Goal: Task Accomplishment & Management: Use online tool/utility

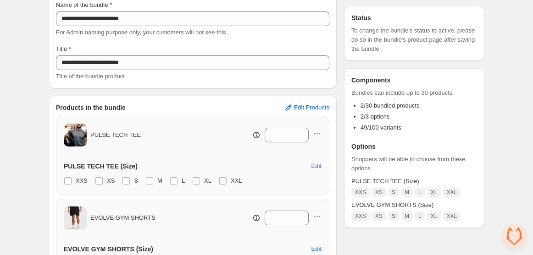
scroll to position [69, 0]
click at [298, 105] on span "Edit Products" at bounding box center [311, 108] width 35 height 7
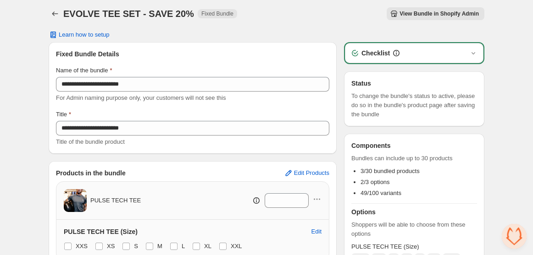
scroll to position [0, 0]
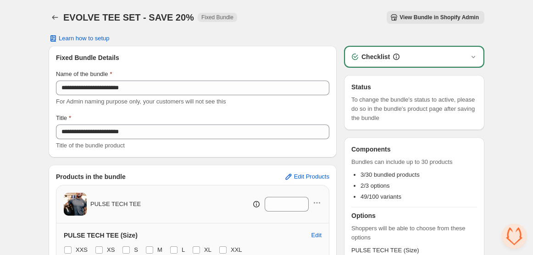
click at [441, 21] on span "View Bundle in Shopify Admin" at bounding box center [438, 17] width 79 height 7
click at [327, 41] on div "Learn how to setup" at bounding box center [267, 38] width 436 height 7
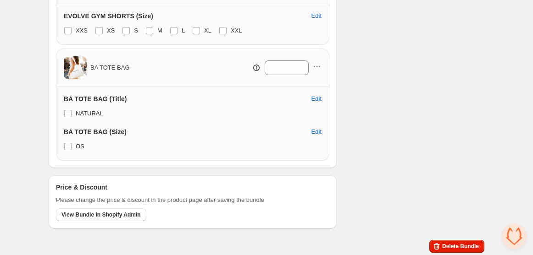
scroll to position [297, 0]
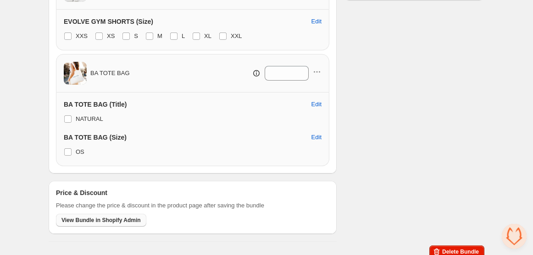
click at [101, 219] on span "View Bundle in Shopify Admin" at bounding box center [100, 220] width 79 height 7
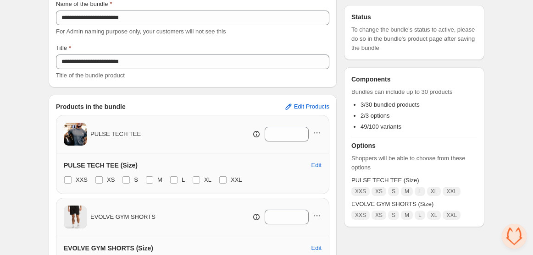
scroll to position [70, 0]
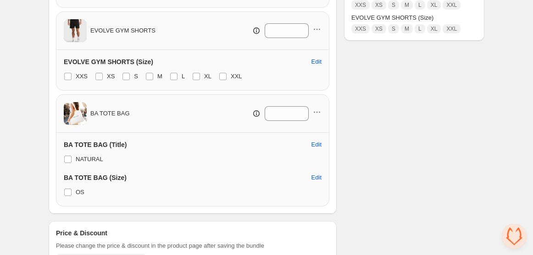
scroll to position [303, 0]
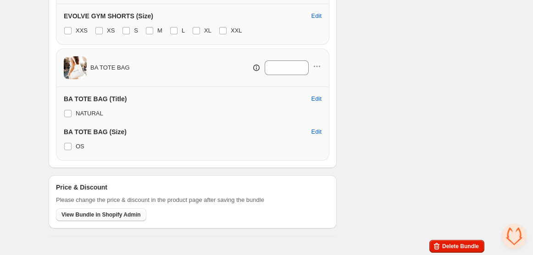
click at [120, 213] on span "View Bundle in Shopify Admin" at bounding box center [100, 214] width 79 height 7
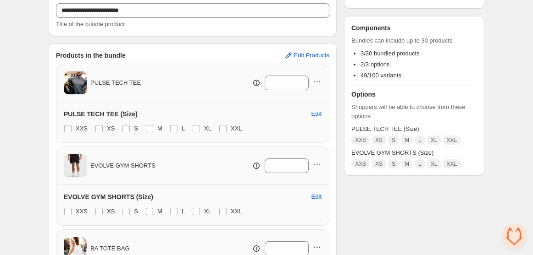
scroll to position [121, 0]
click at [315, 56] on span "Edit Products" at bounding box center [311, 55] width 35 height 7
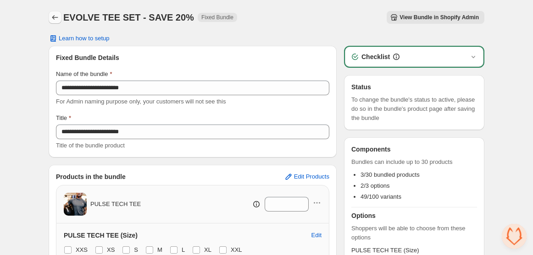
click at [55, 14] on icon "Back" at bounding box center [54, 17] width 9 height 9
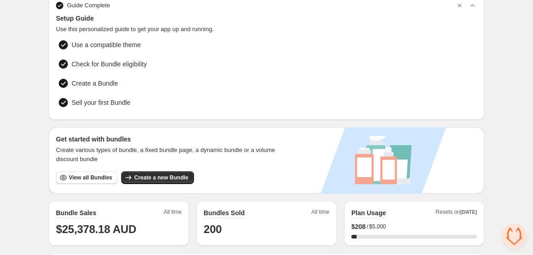
scroll to position [43, 0]
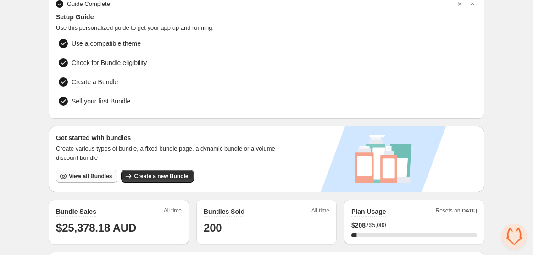
click at [93, 175] on span "View all Bundles" at bounding box center [90, 176] width 43 height 7
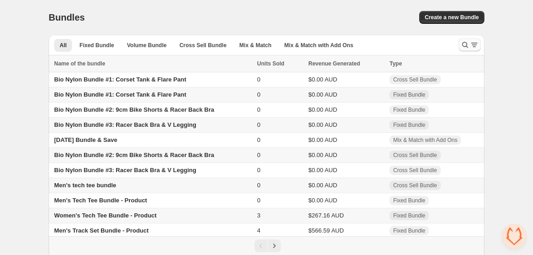
click at [467, 44] on icon "Search and filter results" at bounding box center [465, 45] width 6 height 6
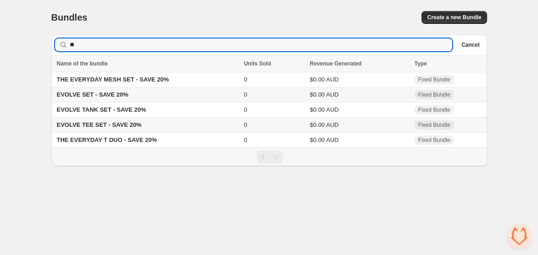
type input "**"
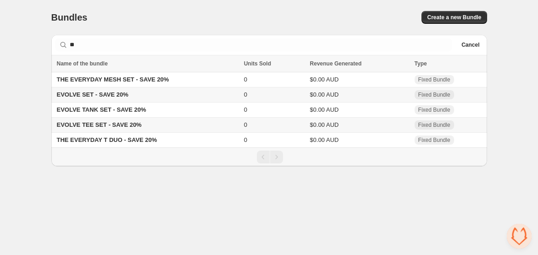
click at [161, 125] on td "EVOLVE TEE SET - SAVE 20%" at bounding box center [146, 125] width 190 height 15
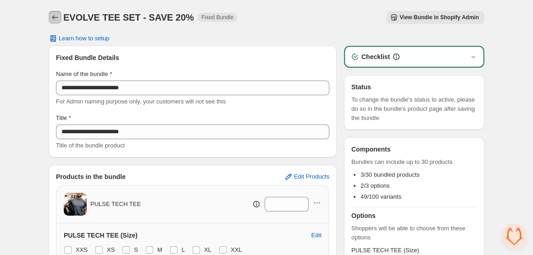
click at [57, 21] on icon "Back" at bounding box center [54, 17] width 9 height 9
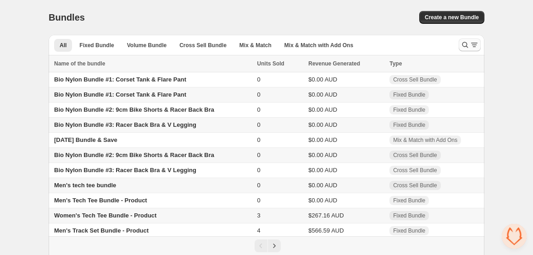
click at [468, 47] on icon "Search and filter results" at bounding box center [464, 44] width 9 height 9
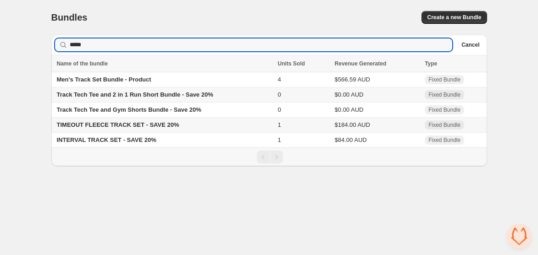
type input "*****"
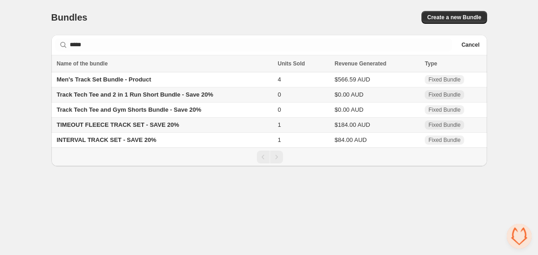
click at [119, 127] on span "TIMEOUT FLEECE TRACK SET - SAVE 20%" at bounding box center [118, 125] width 122 height 7
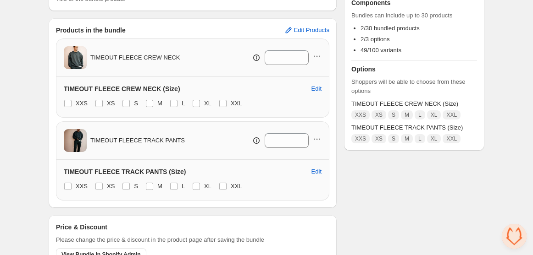
scroll to position [147, 0]
click at [307, 28] on span "Edit Products" at bounding box center [311, 29] width 35 height 7
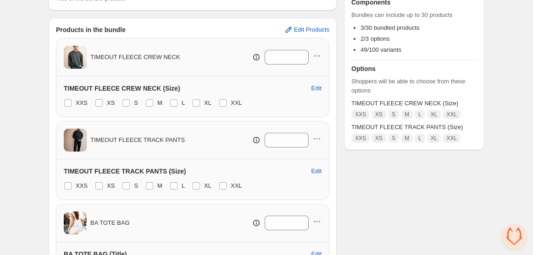
scroll to position [303, 0]
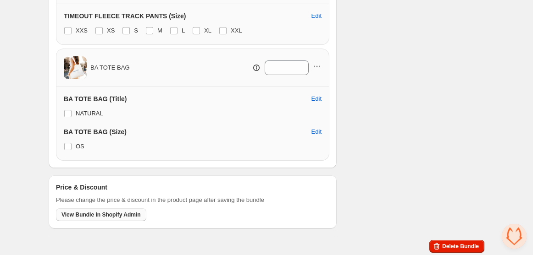
click at [116, 215] on span "View Bundle in Shopify Admin" at bounding box center [100, 214] width 79 height 7
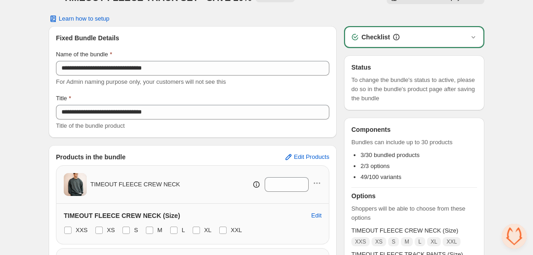
scroll to position [0, 0]
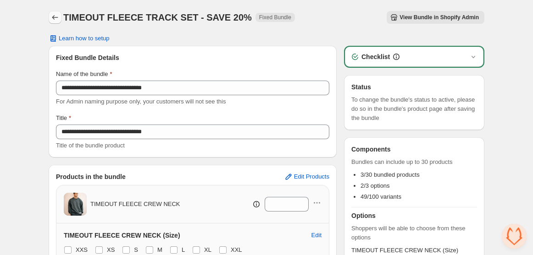
click at [53, 16] on icon "Back" at bounding box center [54, 17] width 9 height 9
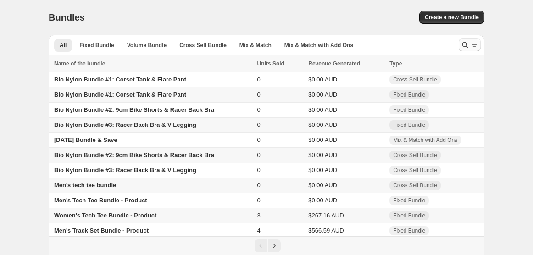
click at [473, 45] on icon "Search and filter results" at bounding box center [474, 44] width 9 height 9
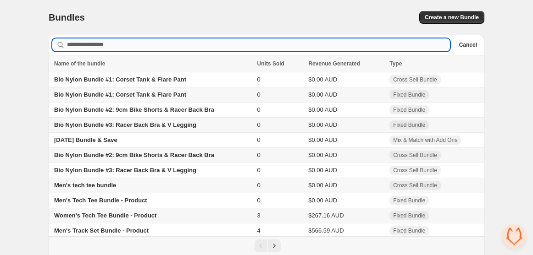
click at [133, 45] on input "Searching in all" at bounding box center [258, 45] width 383 height 13
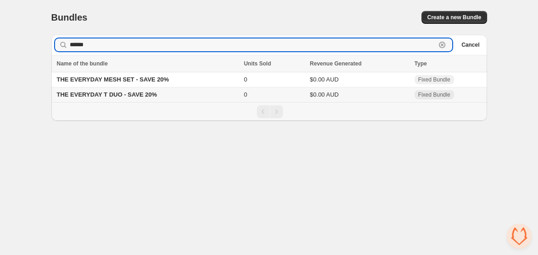
type input "******"
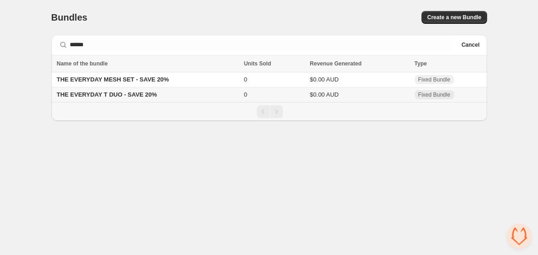
click at [124, 91] on span "THE EVERYDAY T DUO - SAVE 20%" at bounding box center [107, 94] width 100 height 7
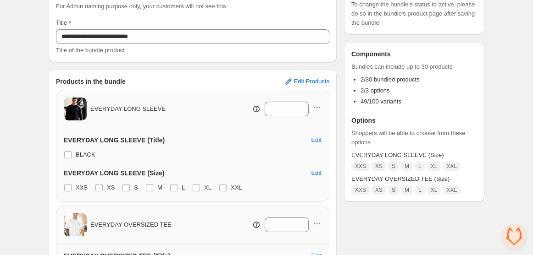
scroll to position [98, 0]
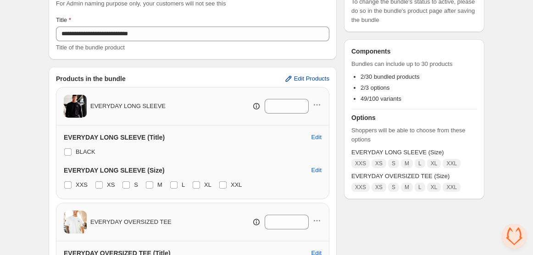
click at [291, 79] on icon "button" at bounding box center [288, 78] width 9 height 9
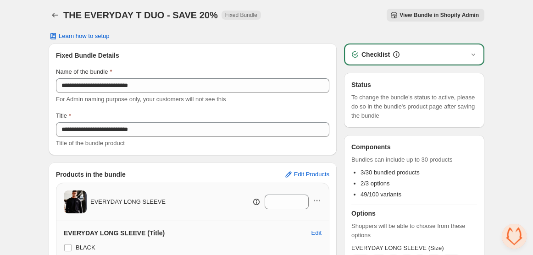
scroll to position [0, 0]
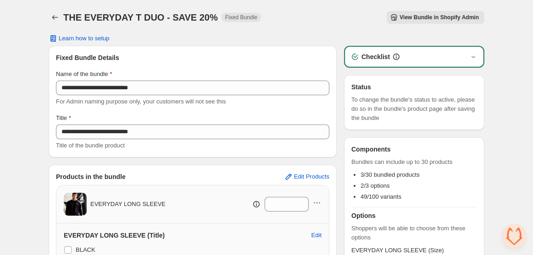
click at [431, 18] on span "View Bundle in Shopify Admin" at bounding box center [438, 17] width 79 height 7
